Goal: Task Accomplishment & Management: Manage account settings

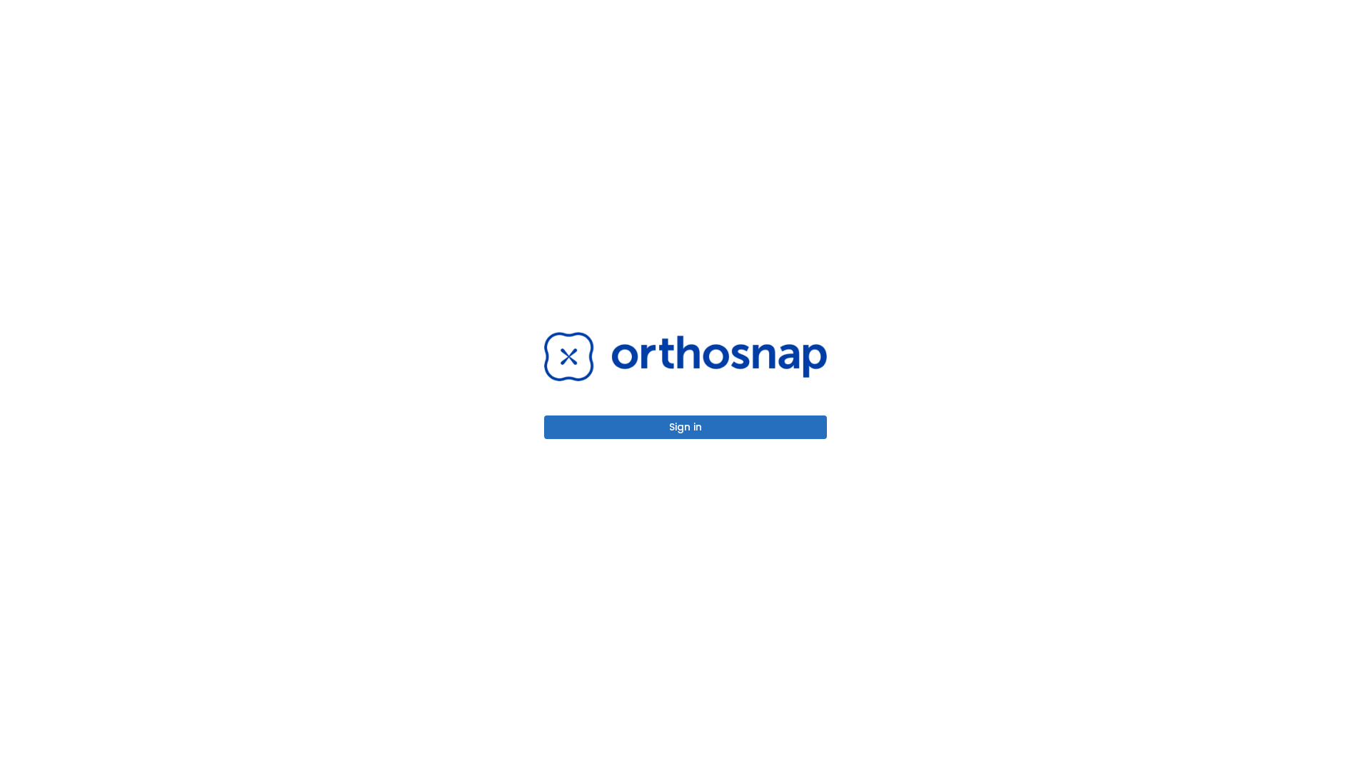
click at [685, 427] on button "Sign in" at bounding box center [685, 427] width 283 height 24
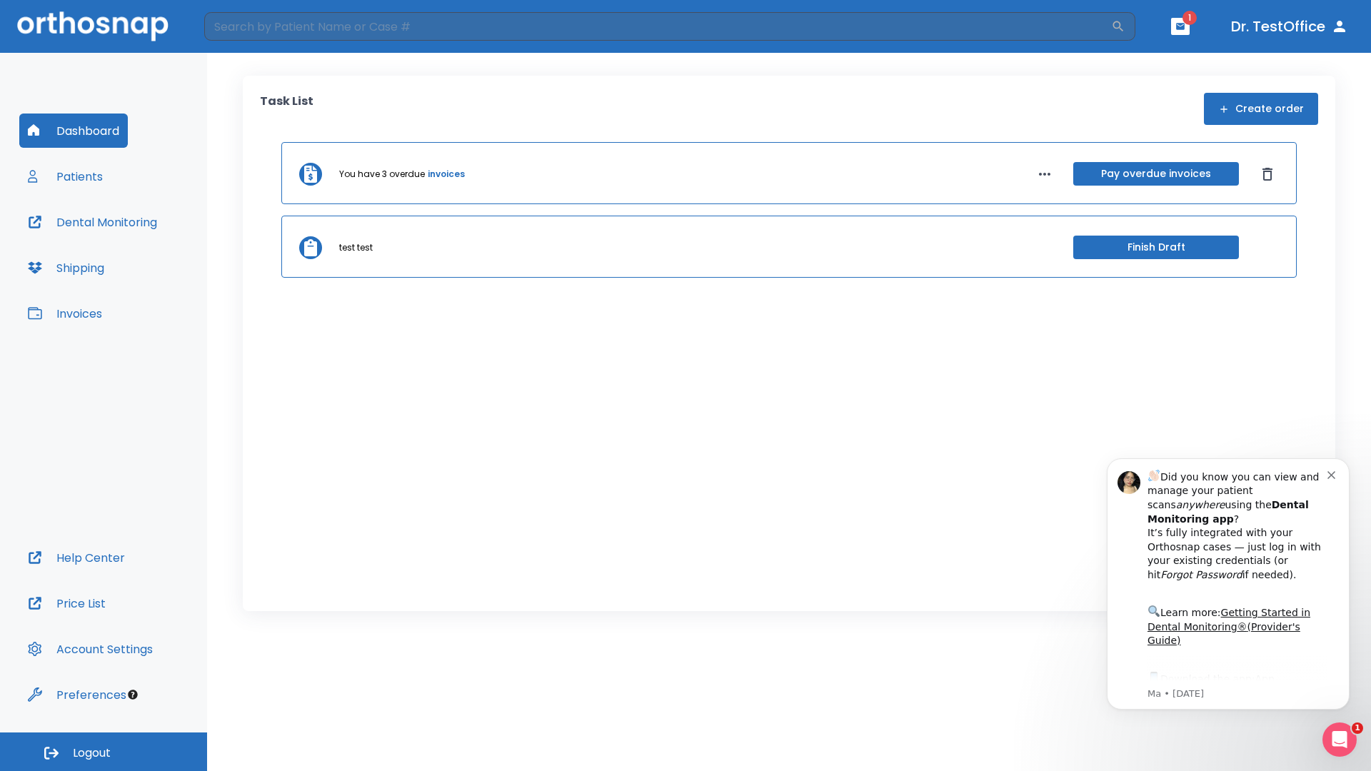
click at [104, 752] on span "Logout" at bounding box center [92, 753] width 38 height 16
